Goal: Information Seeking & Learning: Learn about a topic

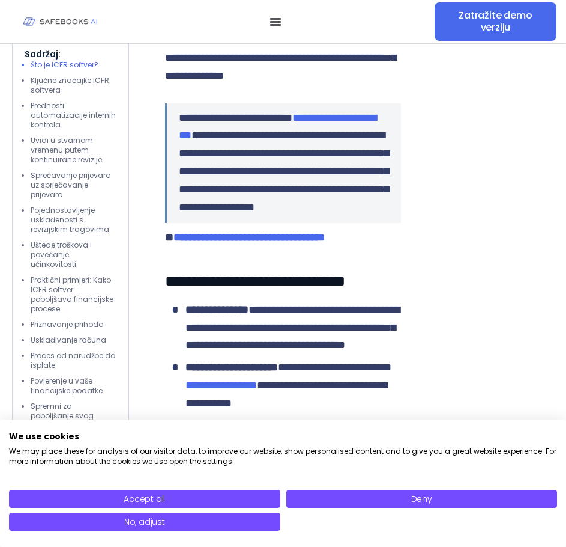
scroll to position [867, 0]
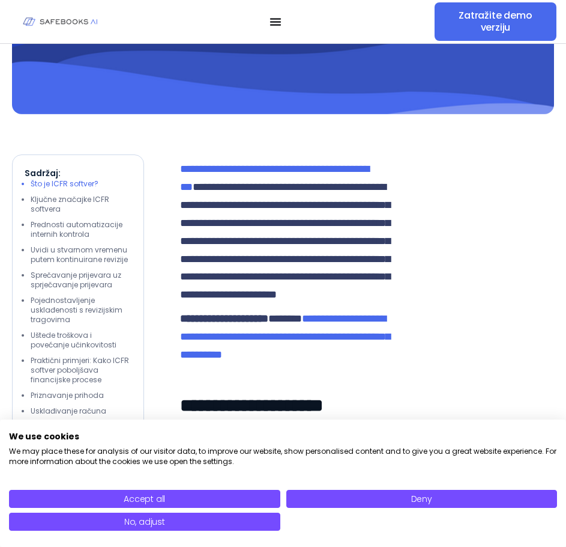
scroll to position [500, 0]
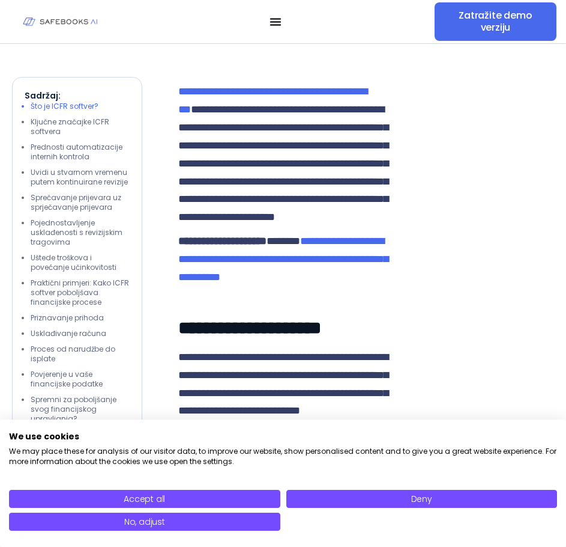
scroll to position [576, 0]
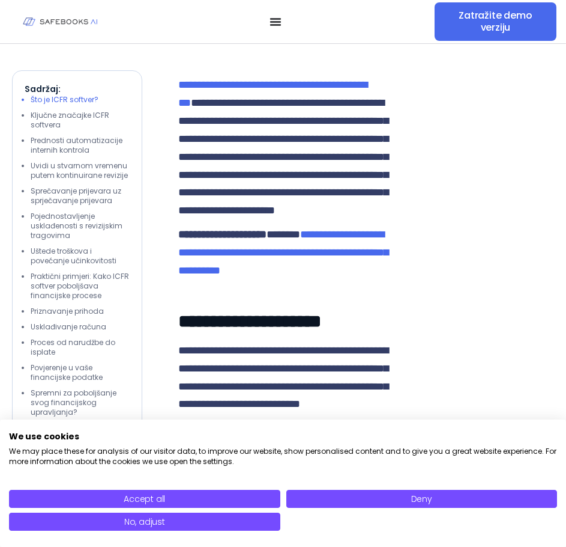
drag, startPoint x: 314, startPoint y: 154, endPoint x: 338, endPoint y: 184, distance: 38.9
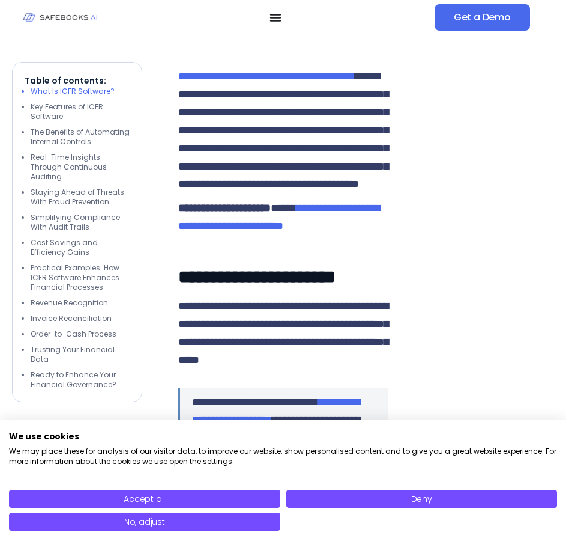
scroll to position [568, 0]
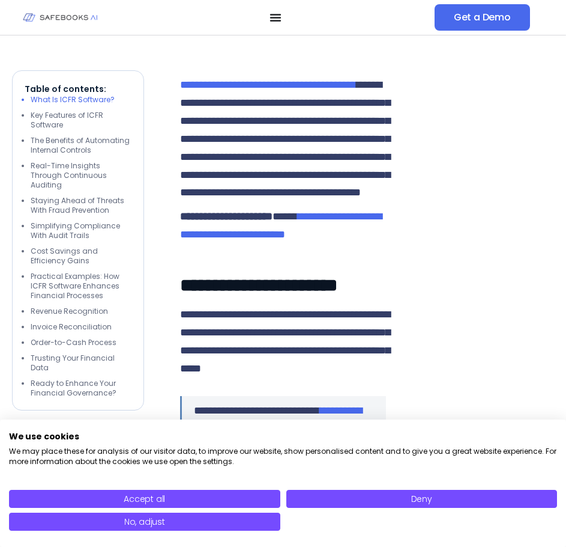
click at [358, 202] on p "**********" at bounding box center [283, 139] width 206 height 126
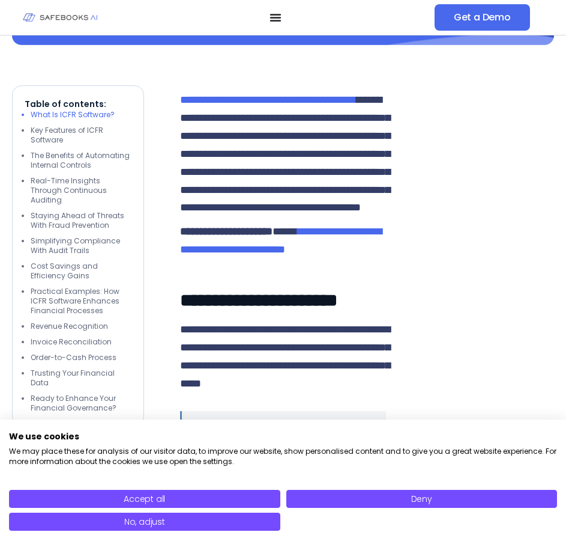
scroll to position [552, 0]
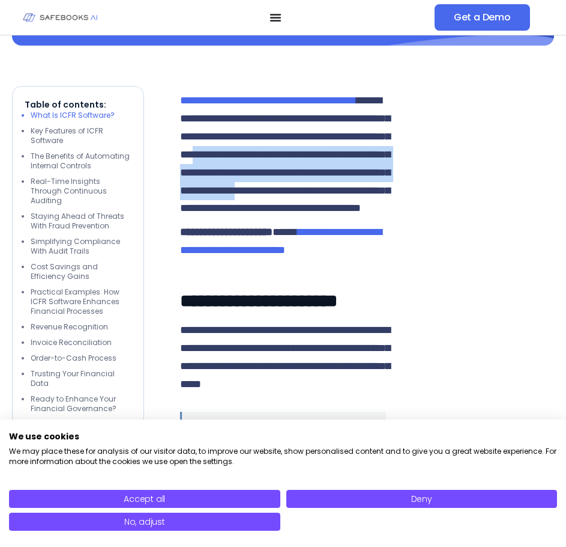
drag, startPoint x: 284, startPoint y: 171, endPoint x: 320, endPoint y: 223, distance: 63.5
click at [320, 213] on span "**********" at bounding box center [285, 154] width 210 height 118
copy span "**********"
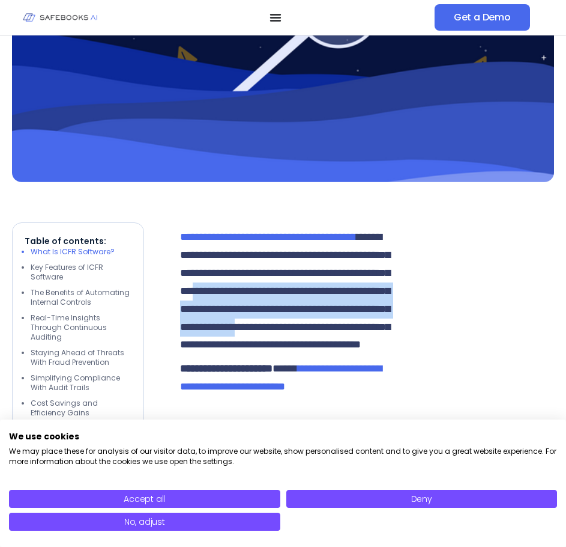
scroll to position [415, 0]
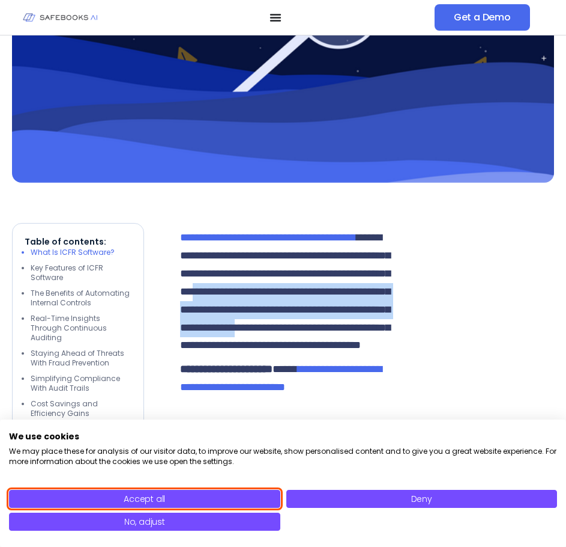
click at [254, 493] on button "Accept all" at bounding box center [145, 499] width 272 height 18
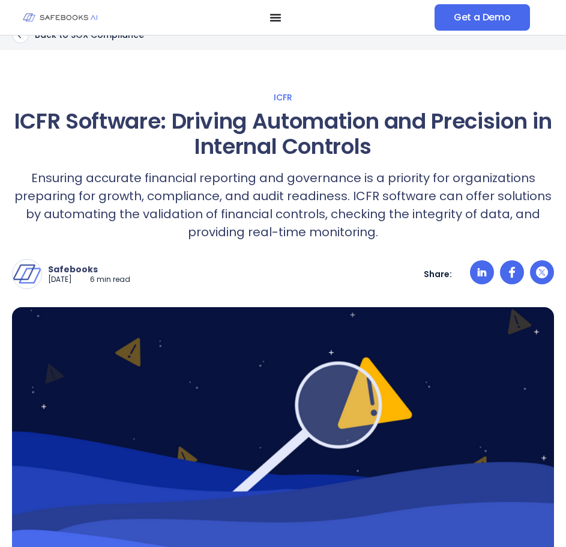
scroll to position [0, 0]
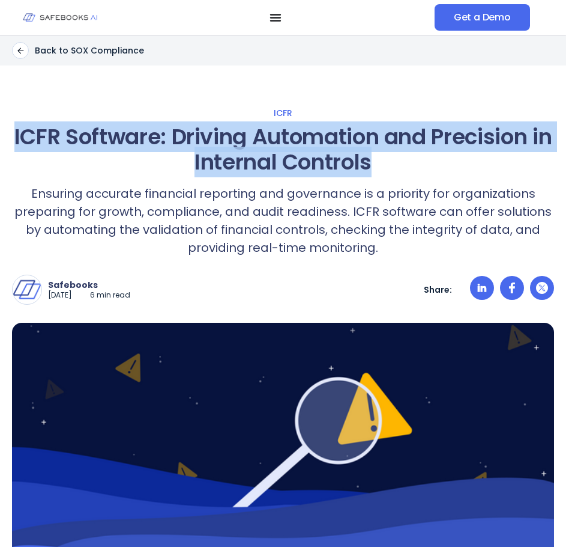
drag, startPoint x: 22, startPoint y: 133, endPoint x: 386, endPoint y: 165, distance: 365.5
click at [386, 165] on h1 "ICFR Software: Driving Automation and Precision in Internal Controls" at bounding box center [283, 149] width 542 height 50
copy h1 "ICFR Software: Driving Automation and Precision in Internal Controls"
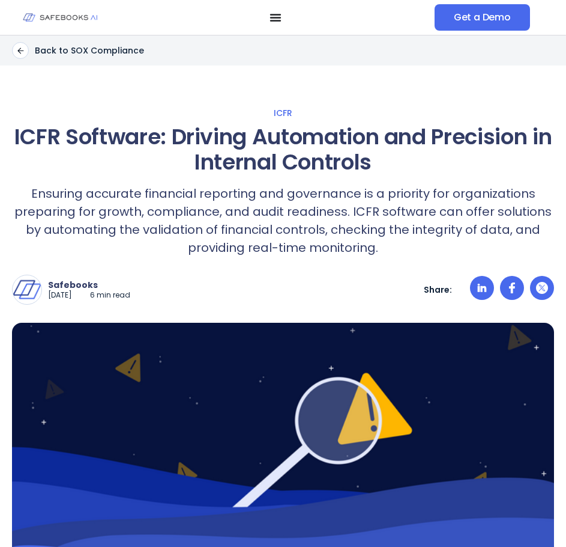
click at [409, 214] on p "Ensuring accurate financial reporting and governance is a priority for organiza…" at bounding box center [283, 220] width 542 height 72
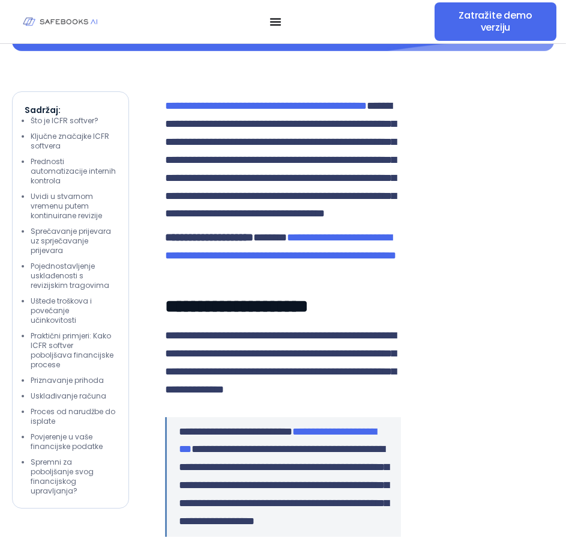
scroll to position [524, 0]
